Goal: Check status: Check status

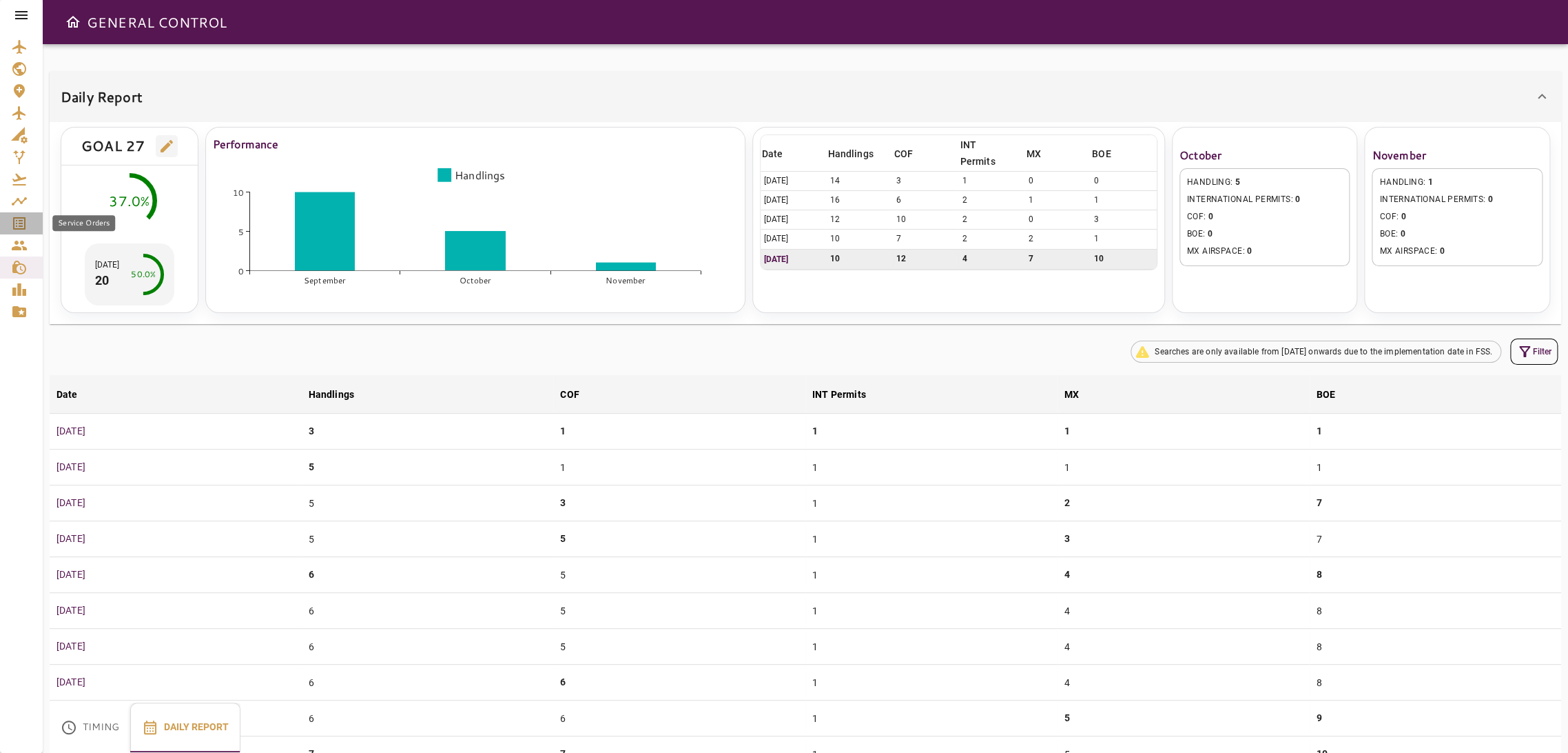
click at [20, 219] on icon "Service Orders" at bounding box center [19, 223] width 16 height 16
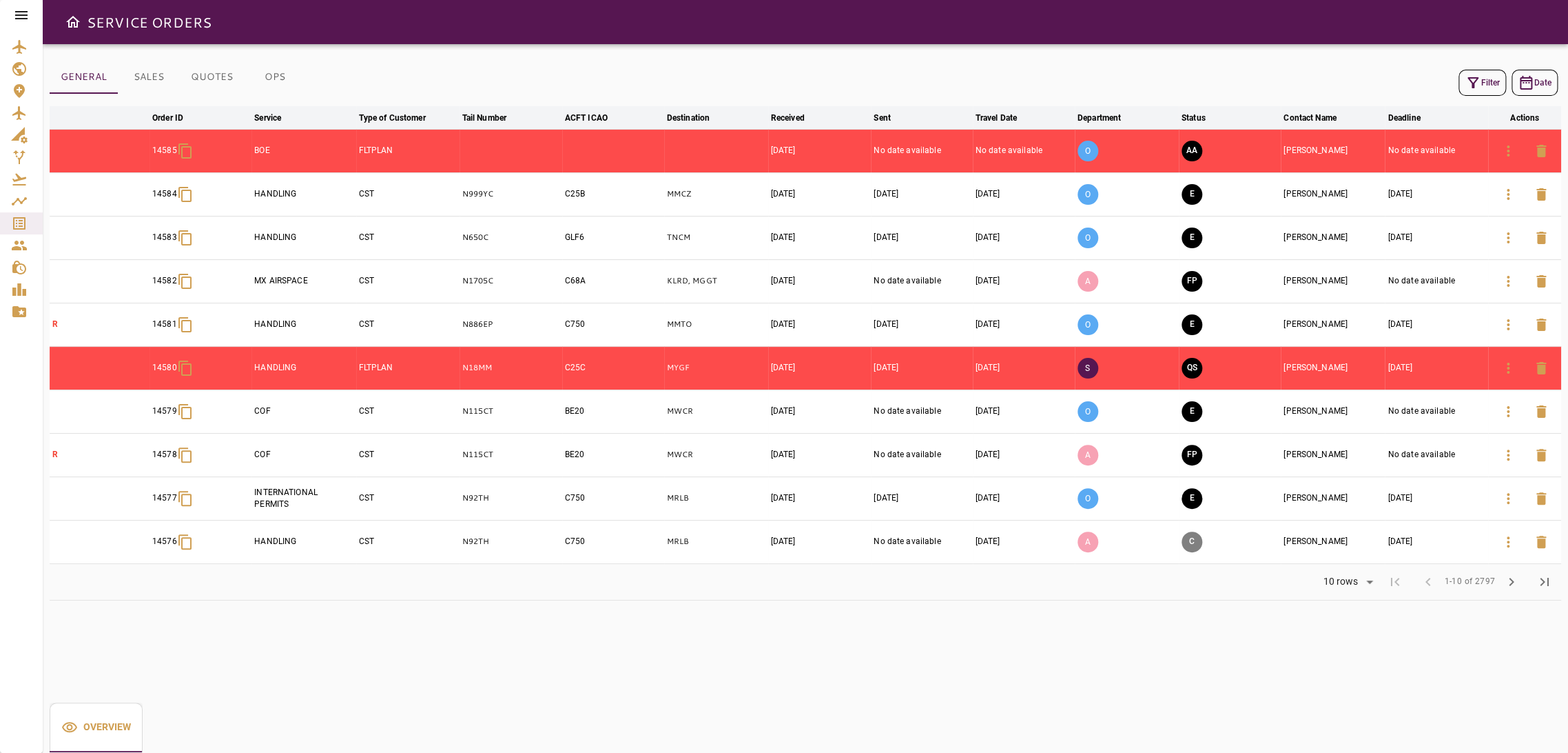
click at [1483, 84] on button "Filter" at bounding box center [1482, 82] width 47 height 26
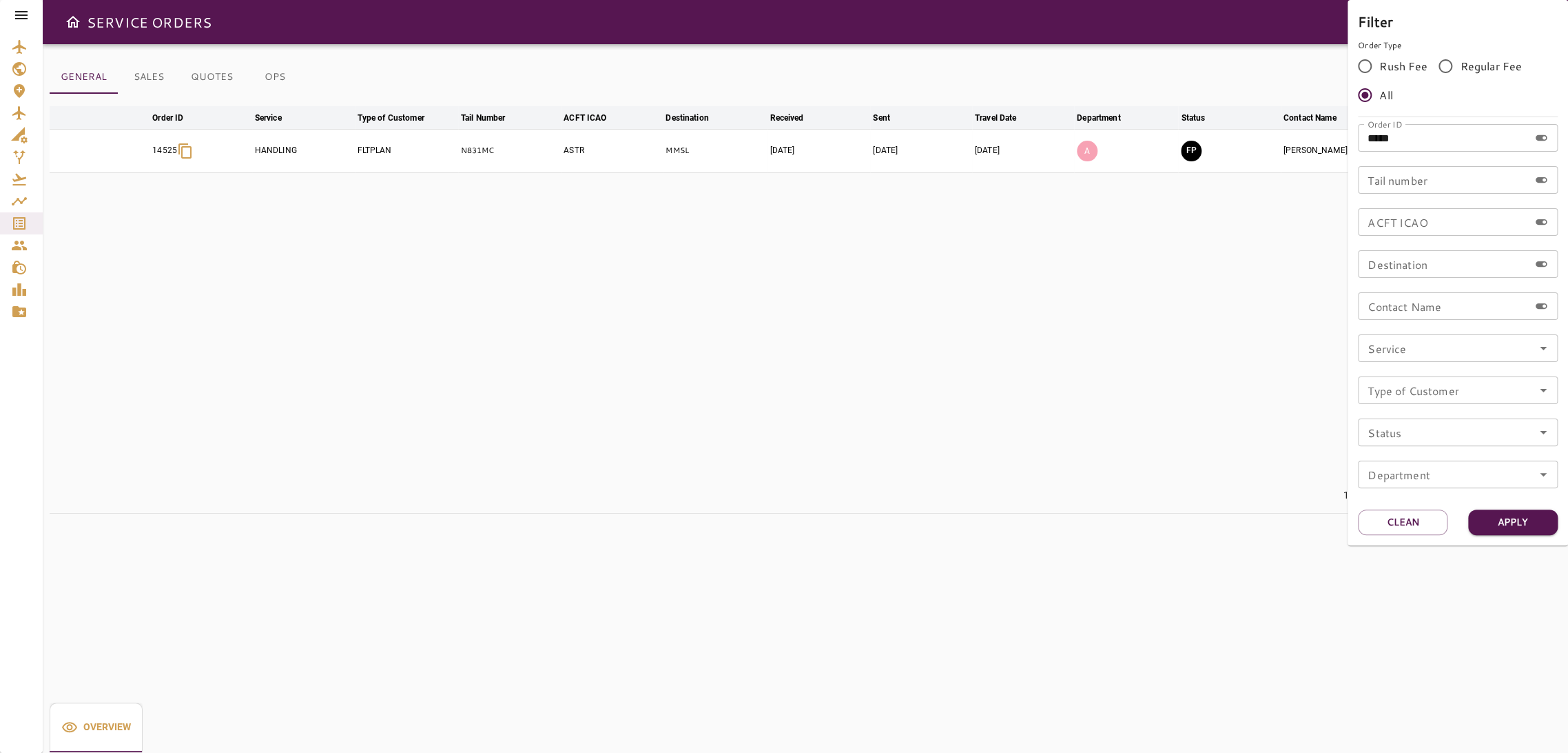
drag, startPoint x: 1323, startPoint y: 143, endPoint x: 1308, endPoint y: 147, distance: 15.5
click at [1320, 145] on div "Filter Order Type Rush Fee Regular Fee All Order ID ***** Order ID Tail number …" at bounding box center [784, 376] width 1568 height 753
click at [1443, 184] on input "Tail number" at bounding box center [1443, 179] width 171 height 28
type input "******"
click at [1505, 520] on button "Apply" at bounding box center [1513, 522] width 89 height 26
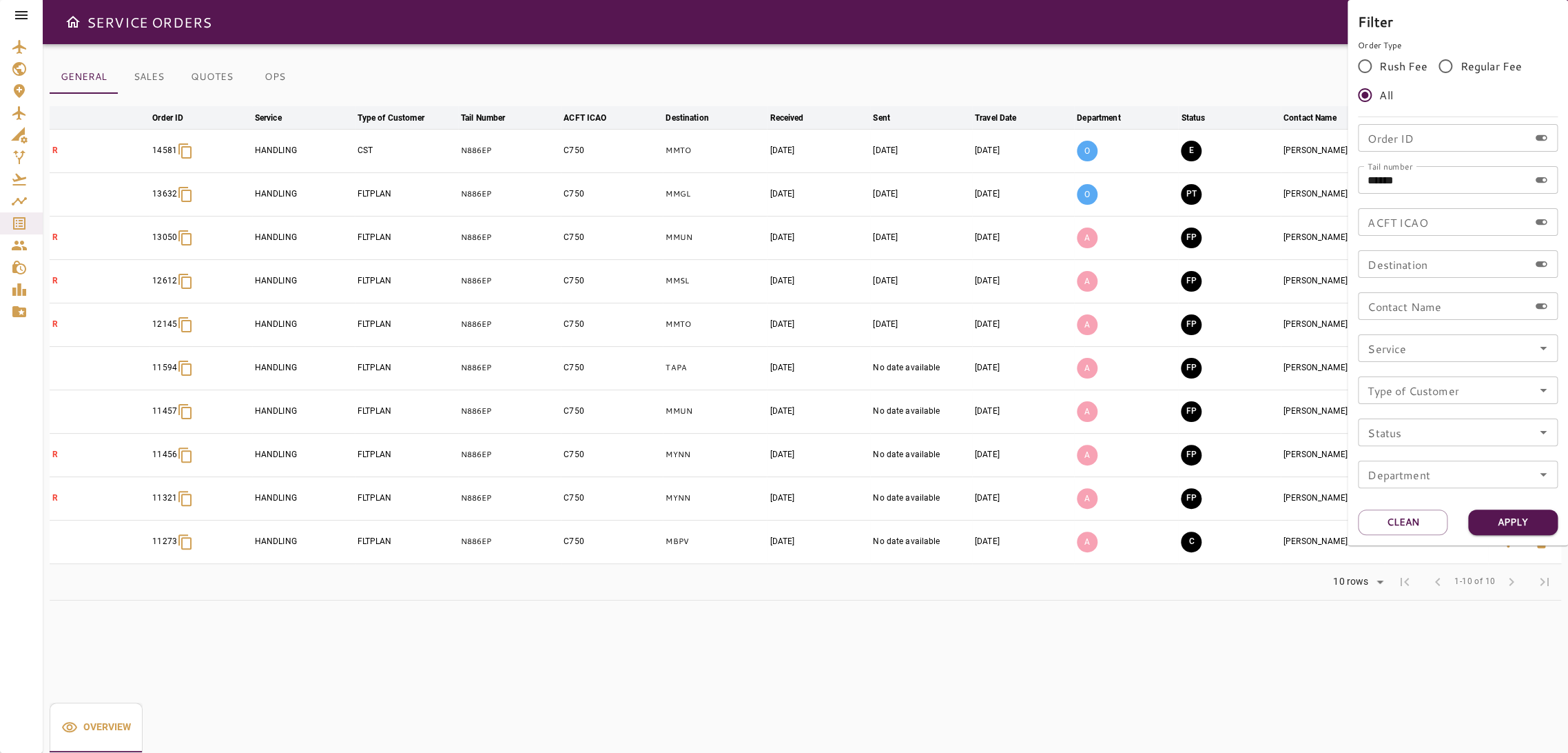
click at [979, 625] on div at bounding box center [784, 376] width 1568 height 753
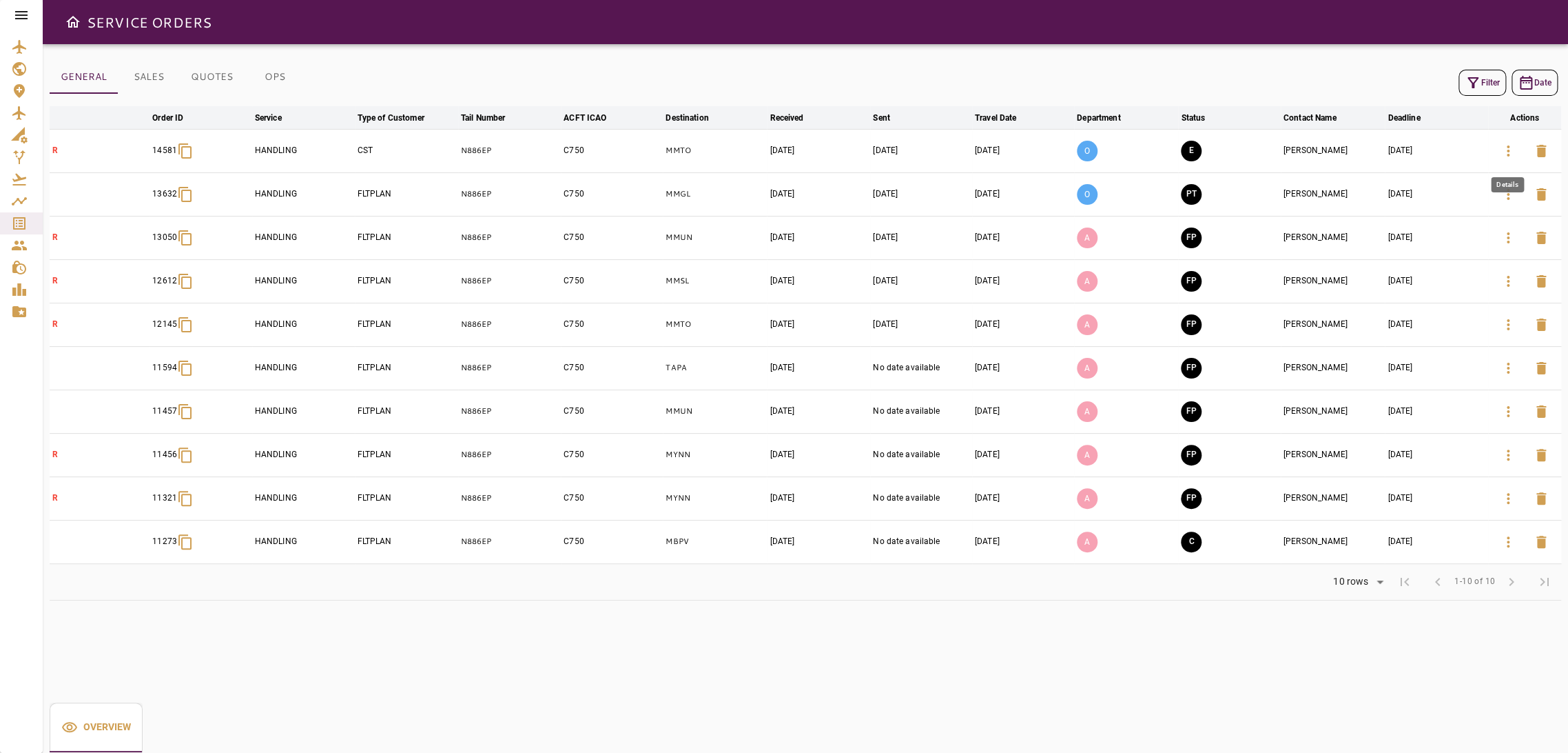
click at [1511, 146] on icon "button" at bounding box center [1508, 150] width 16 height 16
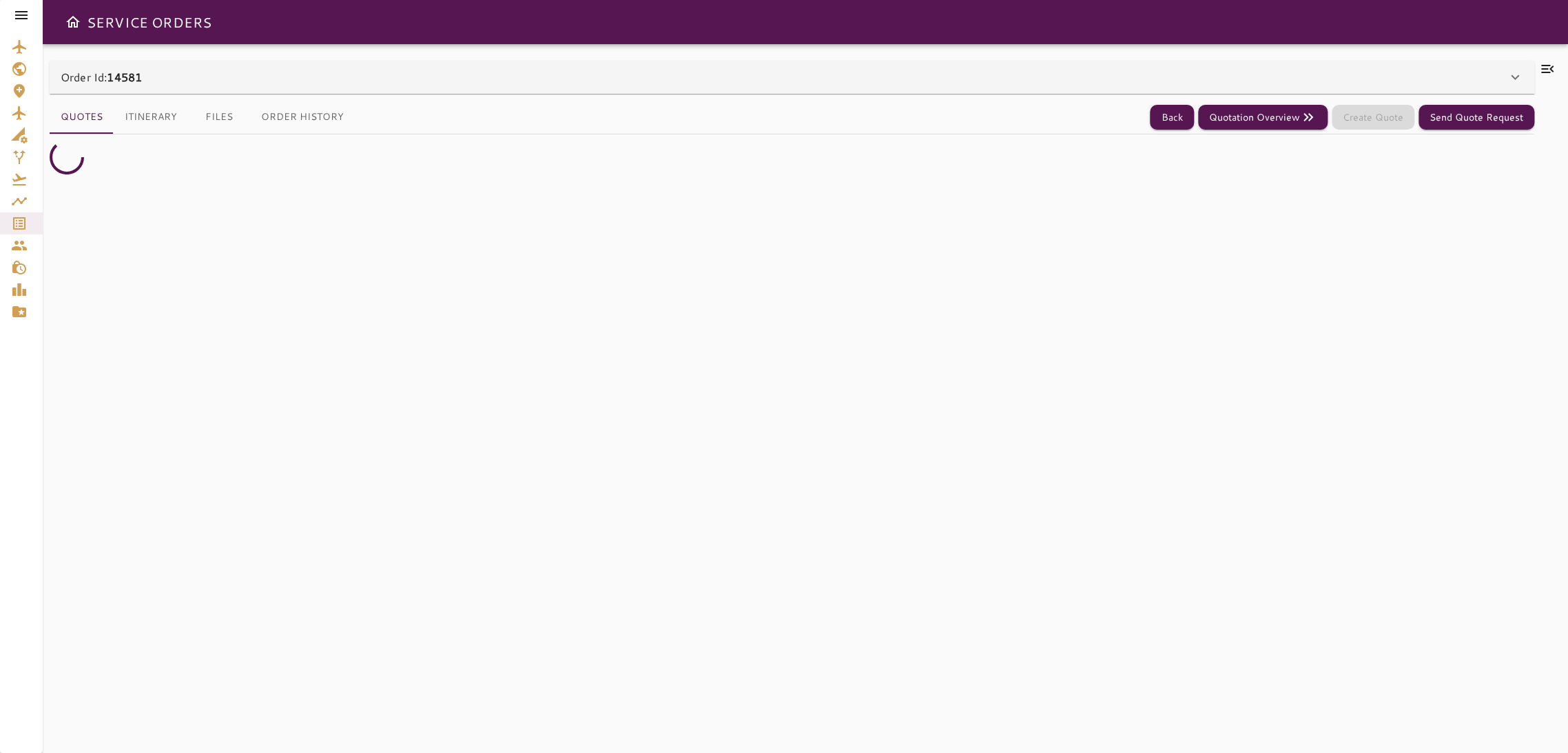
click at [1160, 69] on div "Order Id: 14581" at bounding box center [784, 77] width 1446 height 16
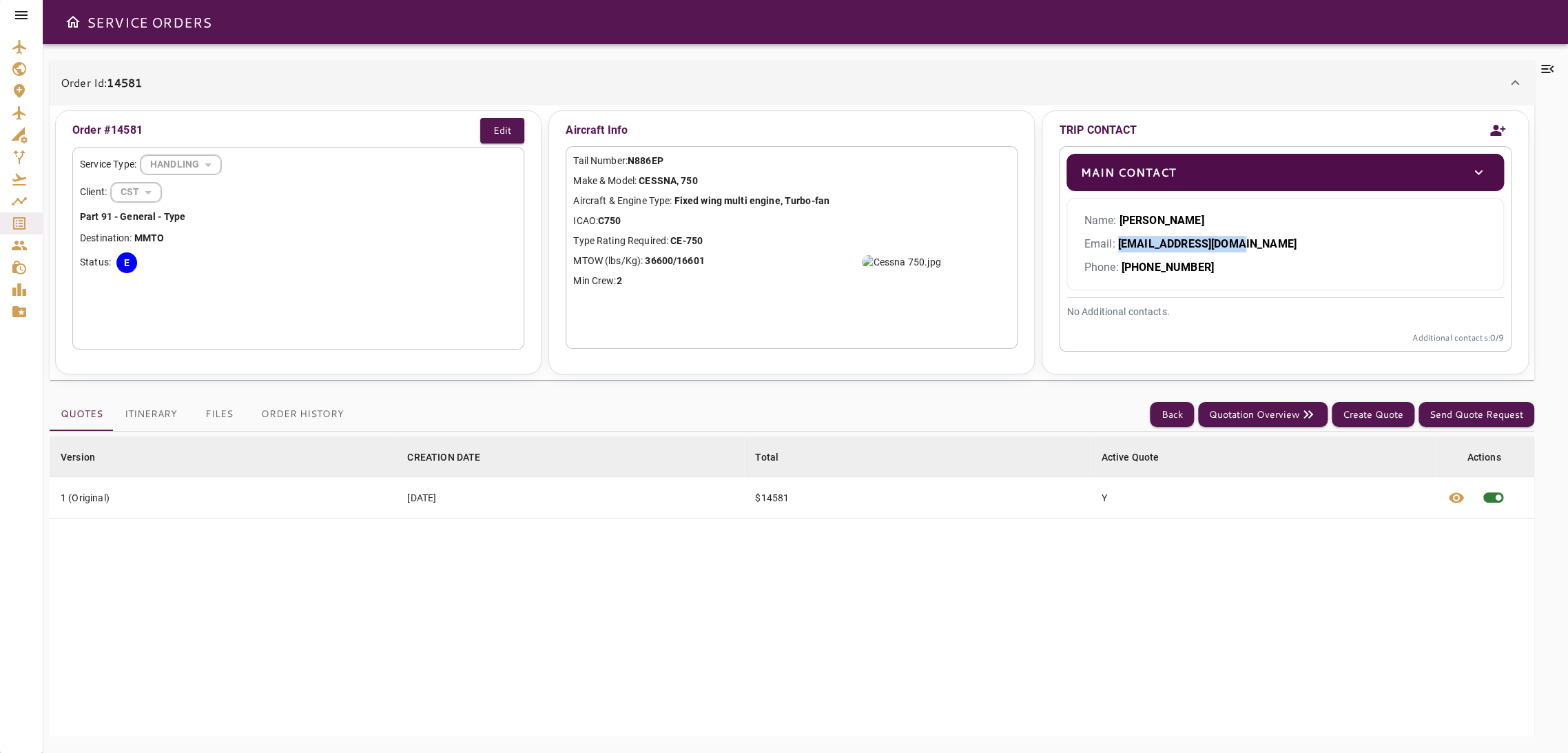
drag, startPoint x: 1244, startPoint y: 247, endPoint x: 1119, endPoint y: 248, distance: 125.0
click at [1119, 248] on p "Email: [PERSON_NAME][EMAIL_ADDRESS][DOMAIN_NAME]" at bounding box center [1285, 243] width 403 height 16
copy b "[EMAIL_ADDRESS][DOMAIN_NAME]"
click at [155, 408] on button "Itinerary" at bounding box center [150, 414] width 74 height 33
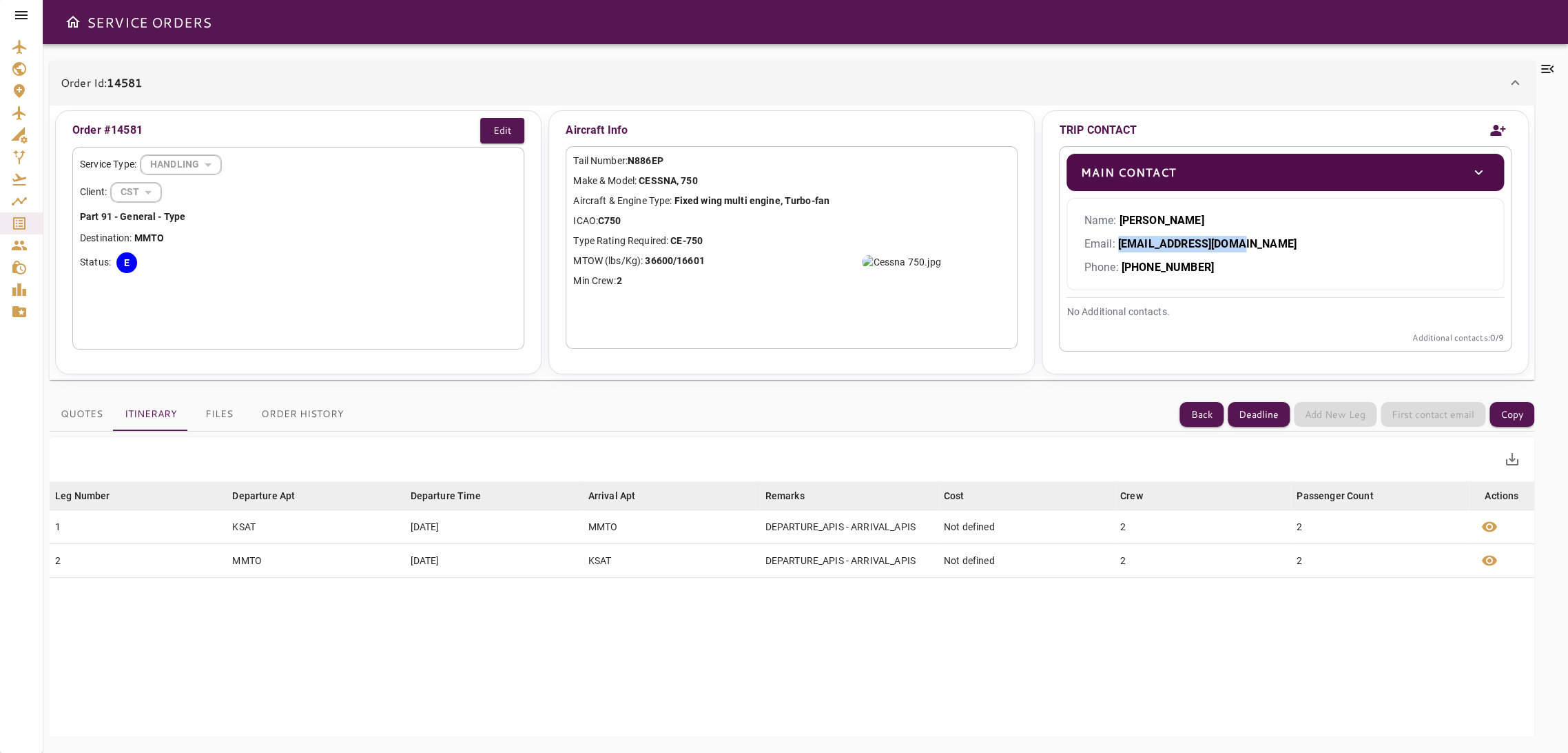
click at [17, 272] on icon "General Control" at bounding box center [18, 267] width 13 height 13
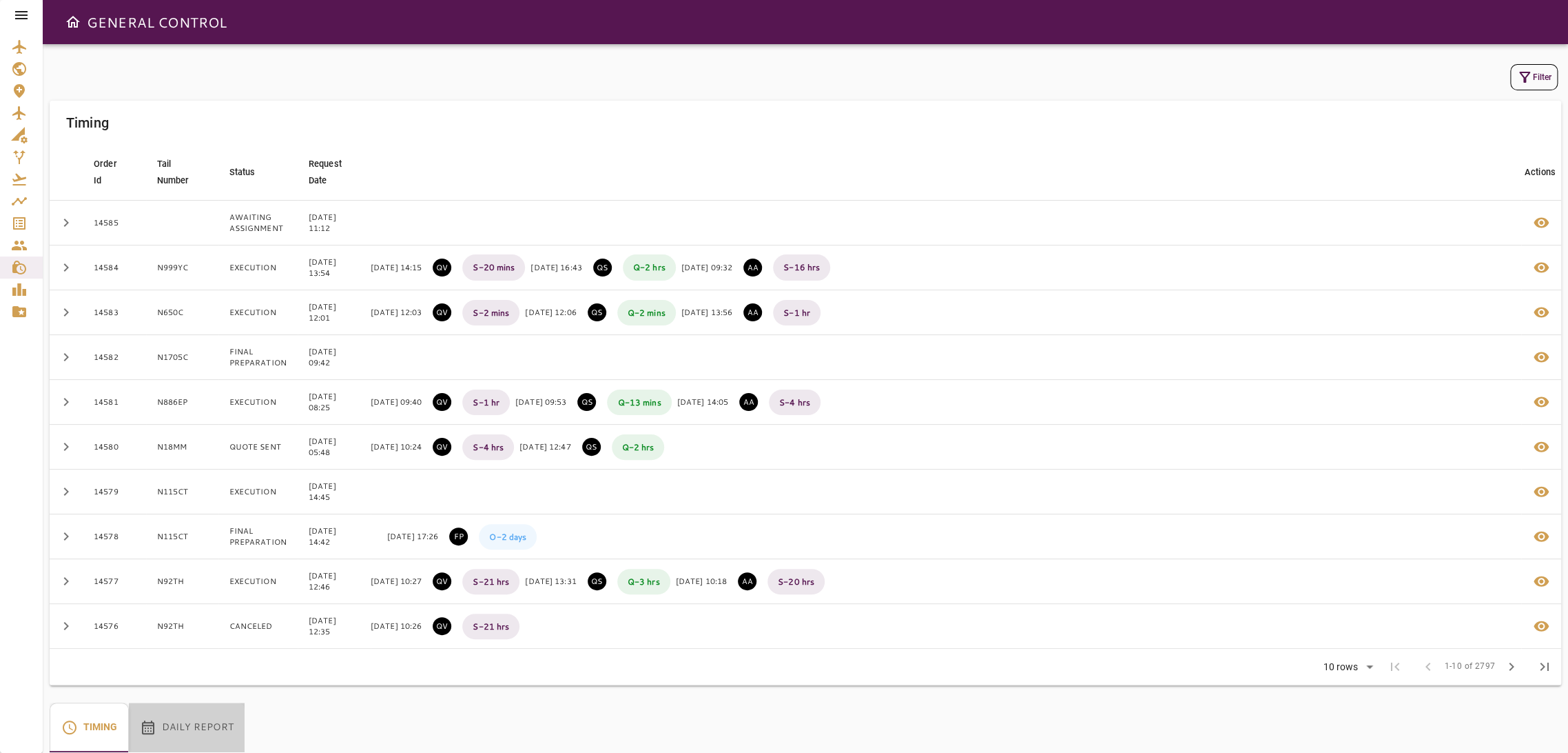
click at [201, 740] on button "Daily Report" at bounding box center [186, 727] width 116 height 50
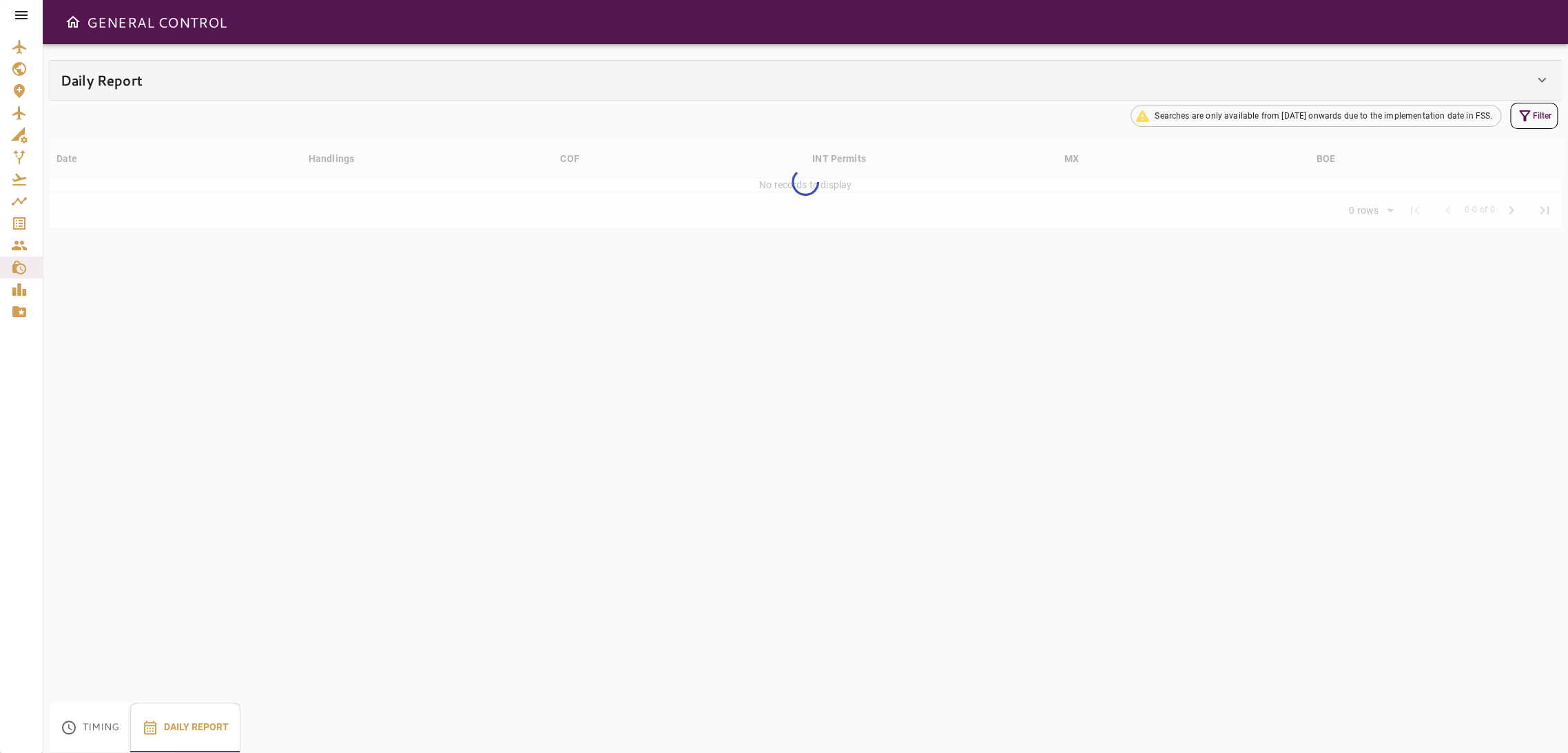
type input "**"
click at [678, 87] on div "Daily Report" at bounding box center [797, 79] width 1473 height 22
